Goal: Navigation & Orientation: Find specific page/section

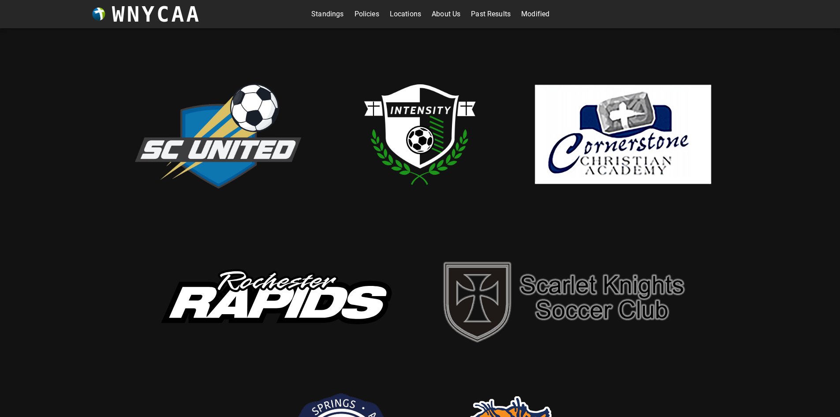
click at [532, 15] on link "Modified" at bounding box center [535, 14] width 28 height 14
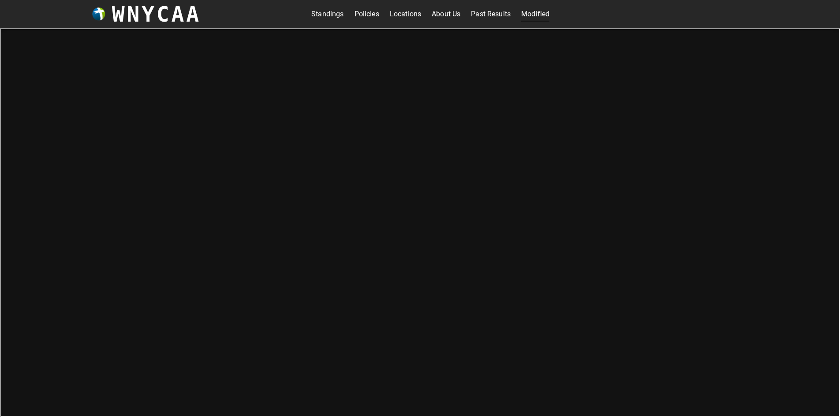
click at [314, 14] on link "Standings" at bounding box center [327, 14] width 32 height 14
click at [521, 9] on link "Modified" at bounding box center [535, 14] width 28 height 14
click at [315, 15] on link "Standings" at bounding box center [327, 14] width 32 height 14
click at [405, 16] on link "Locations" at bounding box center [405, 14] width 31 height 14
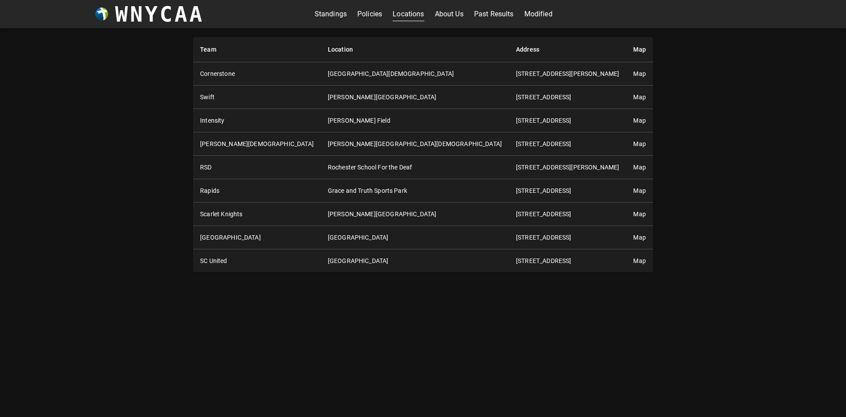
click at [540, 16] on link "Modified" at bounding box center [538, 14] width 28 height 14
